Goal: Task Accomplishment & Management: Manage account settings

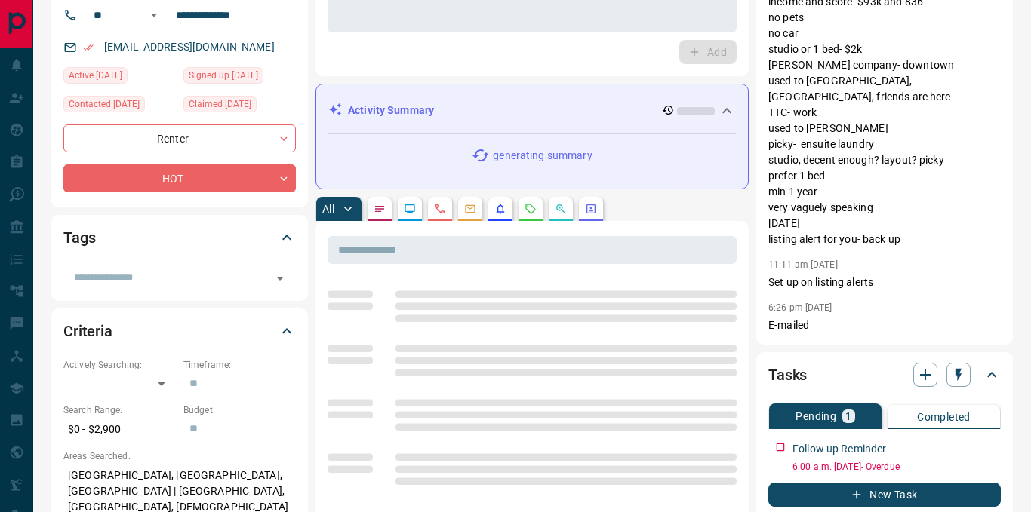
scroll to position [35, 0]
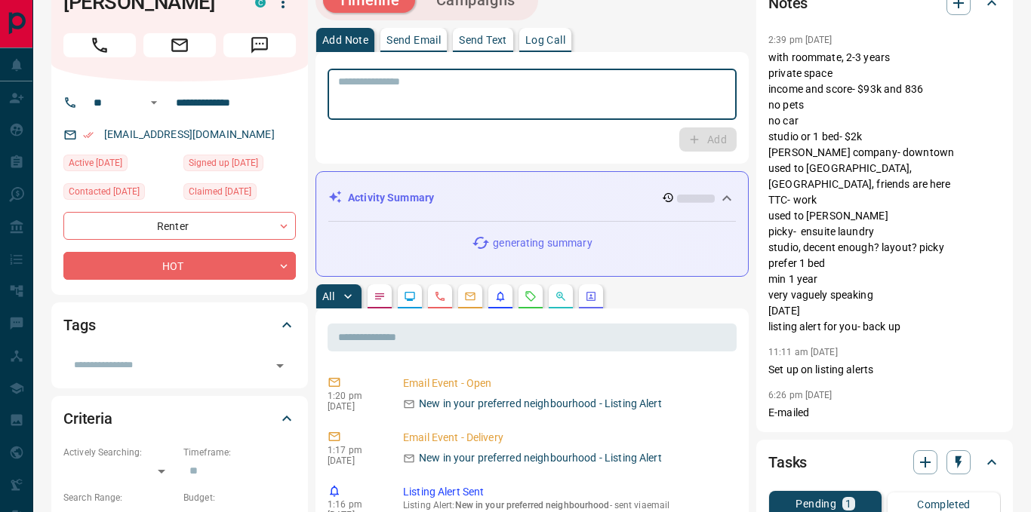
click at [396, 97] on textarea at bounding box center [532, 94] width 388 height 38
type textarea "*"
type textarea "**********"
click at [688, 137] on icon "button" at bounding box center [694, 140] width 14 height 14
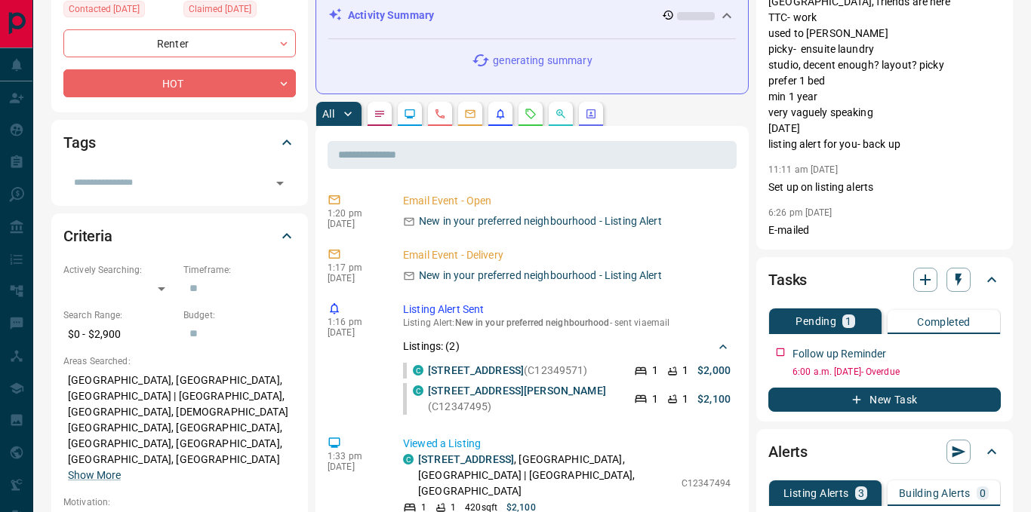
scroll to position [297, 0]
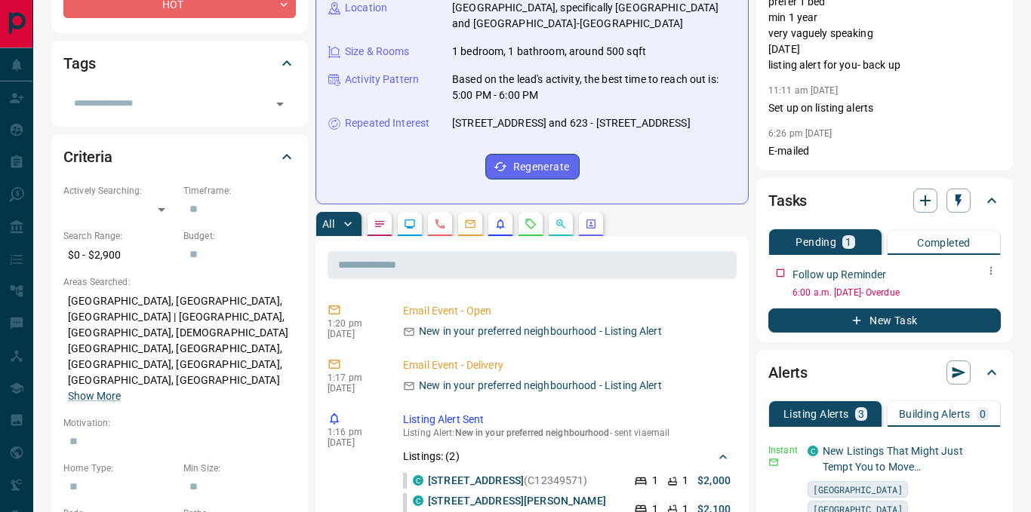
click at [988, 269] on icon "button" at bounding box center [991, 271] width 12 height 12
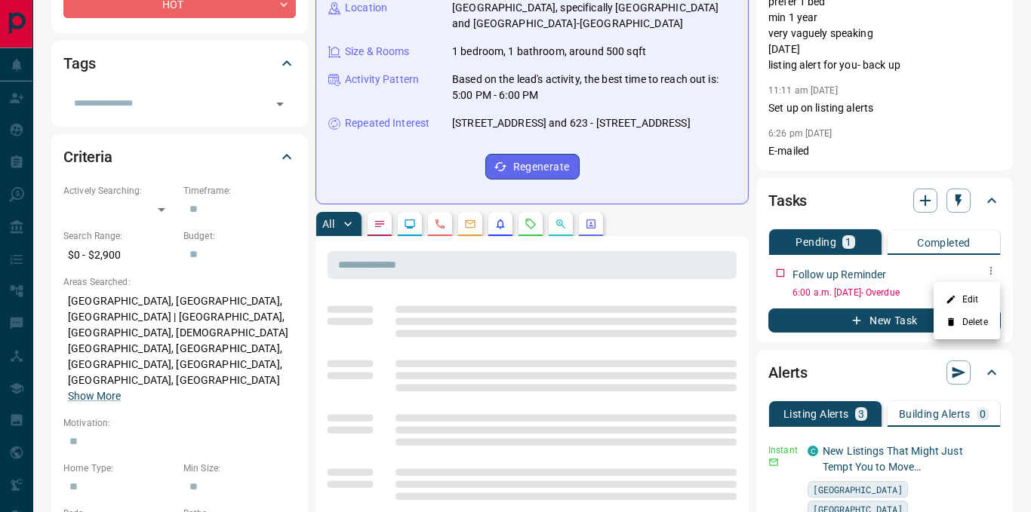
click at [960, 293] on li "Edit" at bounding box center [966, 299] width 66 height 23
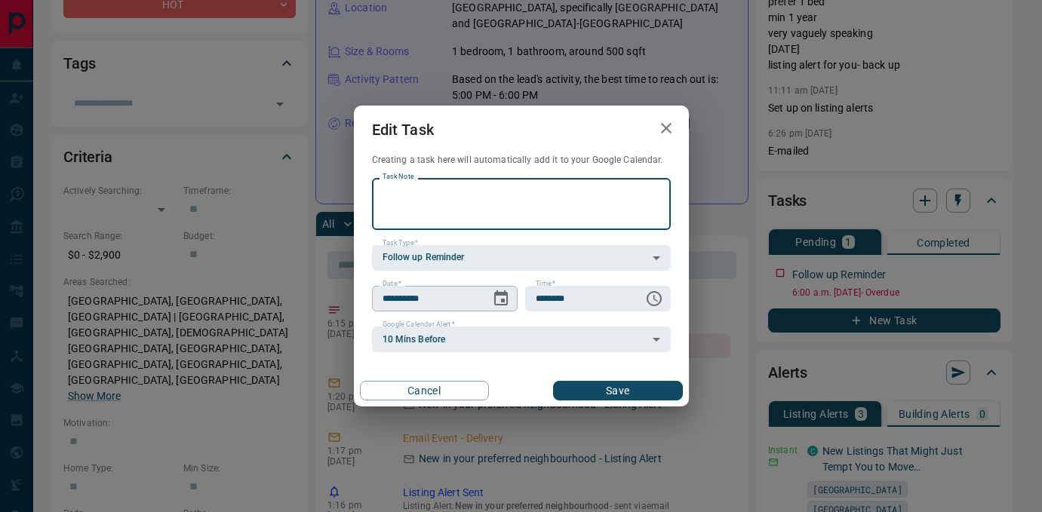
click at [504, 299] on icon "Choose date, selected date is Aug 18, 2025" at bounding box center [501, 299] width 18 height 18
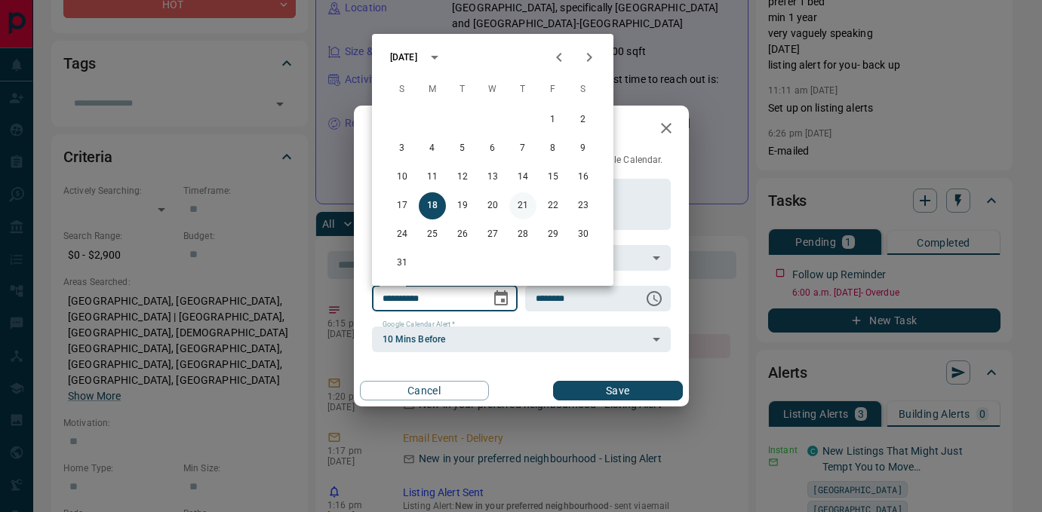
click at [525, 204] on button "21" at bounding box center [522, 205] width 27 height 27
type input "**********"
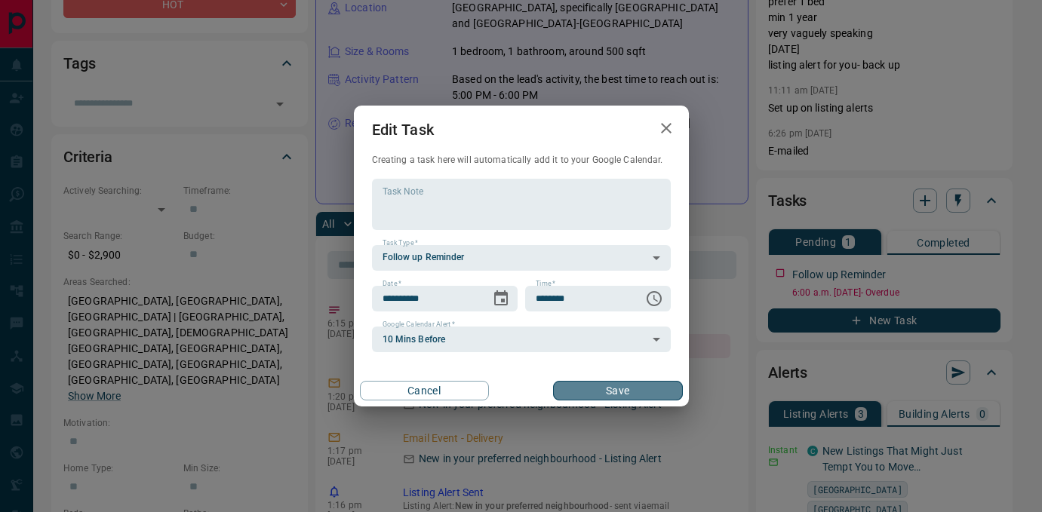
click at [588, 392] on button "Save" at bounding box center [617, 391] width 129 height 20
